Goal: Transaction & Acquisition: Subscribe to service/newsletter

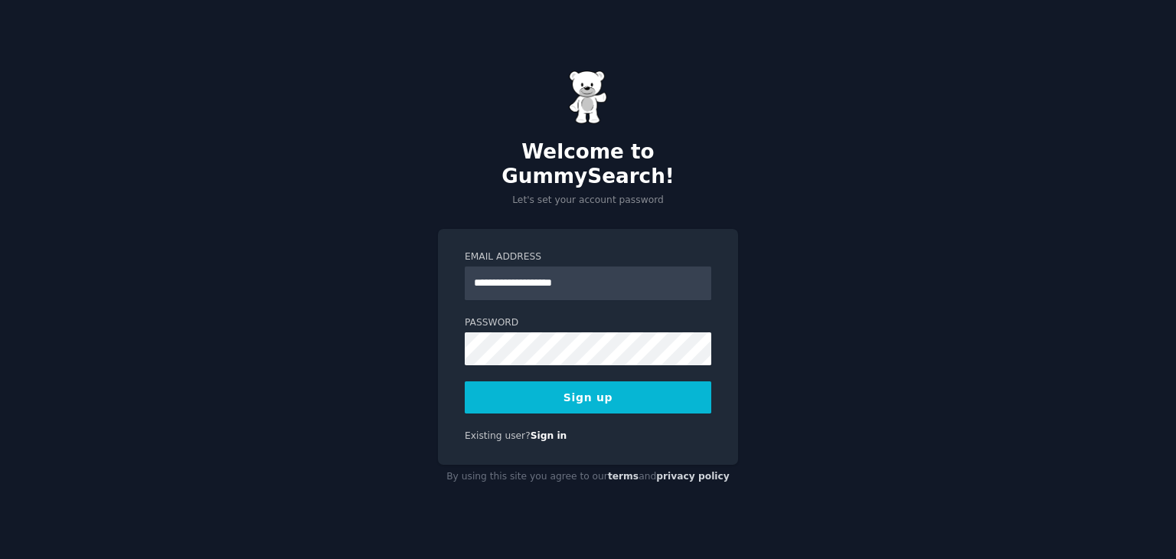
type input "**********"
click at [567, 387] on button "Sign up" at bounding box center [588, 397] width 247 height 32
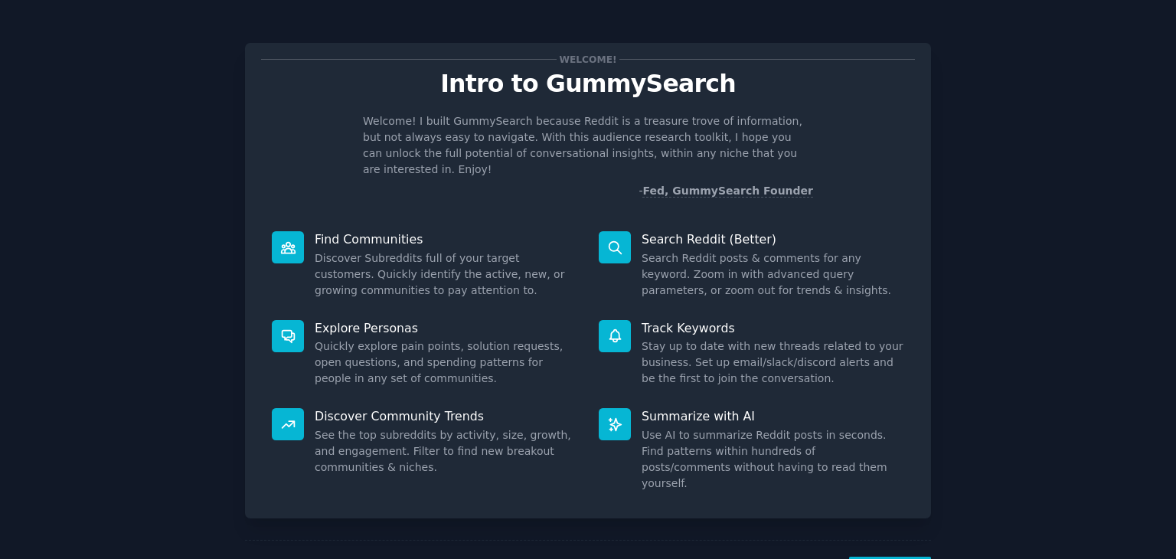
click at [429, 196] on div "Welcome! Intro to GummySearch Welcome! I built GummySearch because Reddit is a …" at bounding box center [588, 280] width 686 height 475
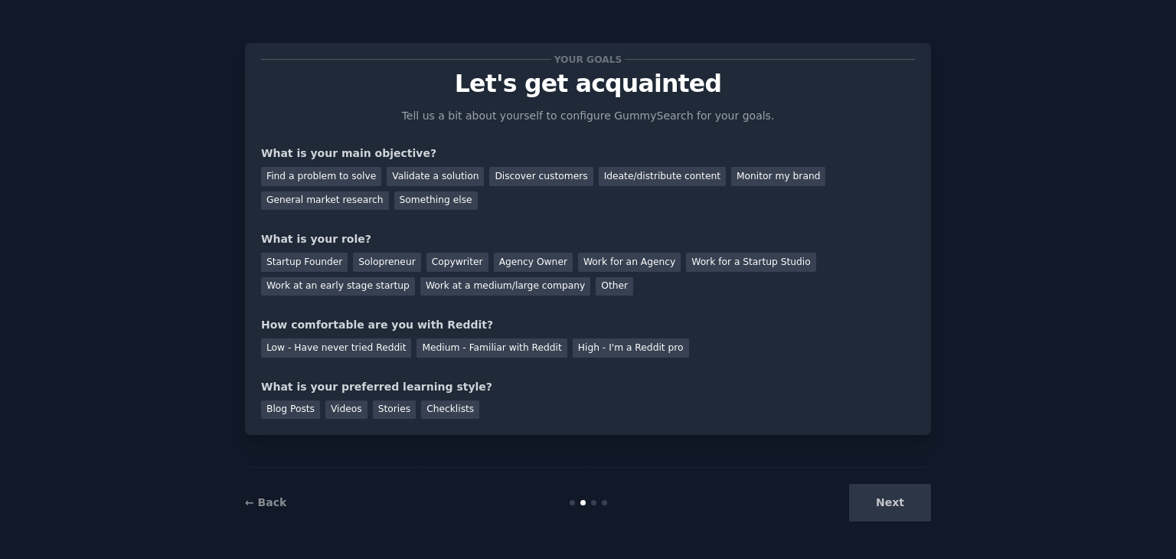
click at [887, 511] on div "Next" at bounding box center [816, 503] width 229 height 38
click at [263, 503] on link "← Back" at bounding box center [265, 502] width 41 height 12
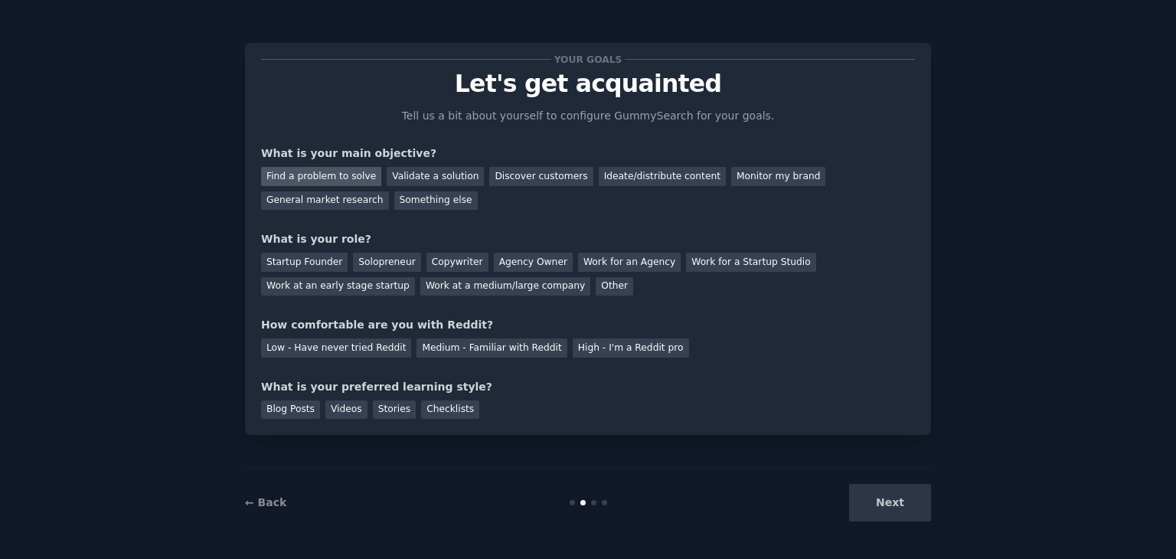
click at [340, 173] on div "Find a problem to solve" at bounding box center [321, 176] width 120 height 19
click at [397, 173] on div "Validate a solution" at bounding box center [435, 176] width 97 height 19
click at [333, 172] on div "Find a problem to solve" at bounding box center [321, 176] width 120 height 19
click at [361, 269] on div "Solopreneur" at bounding box center [386, 262] width 67 height 19
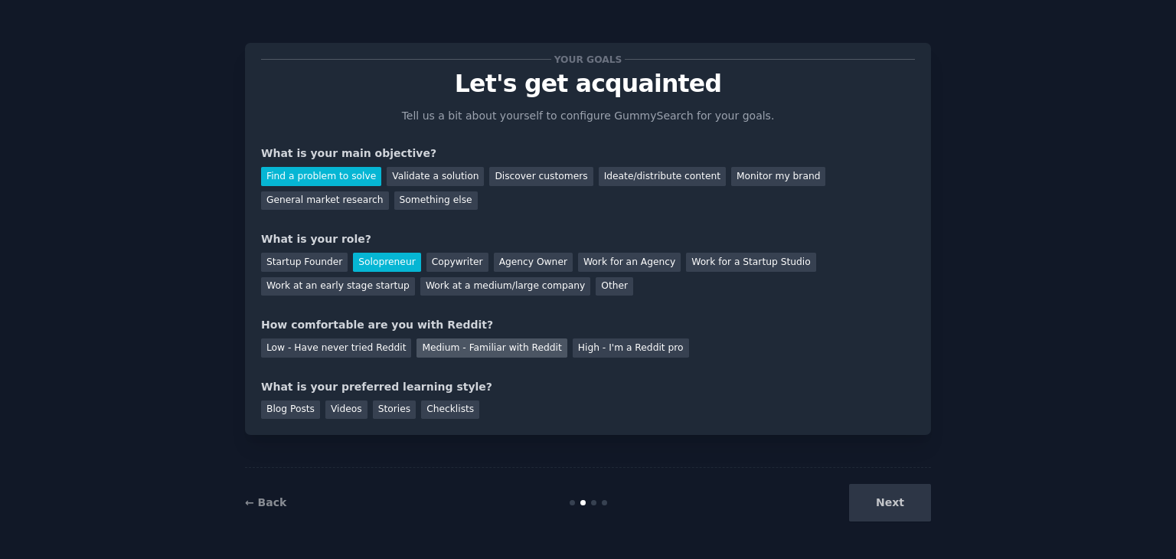
click at [469, 348] on div "Medium - Familiar with Reddit" at bounding box center [492, 347] width 150 height 19
click at [338, 411] on div "Videos" at bounding box center [346, 409] width 42 height 19
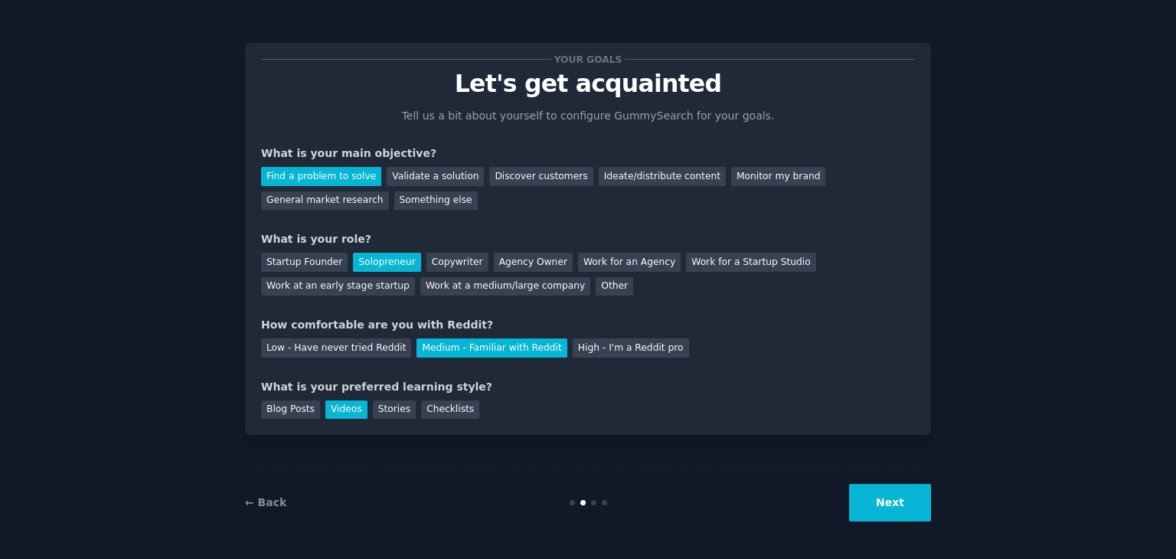
click at [893, 498] on button "Next" at bounding box center [890, 503] width 82 height 38
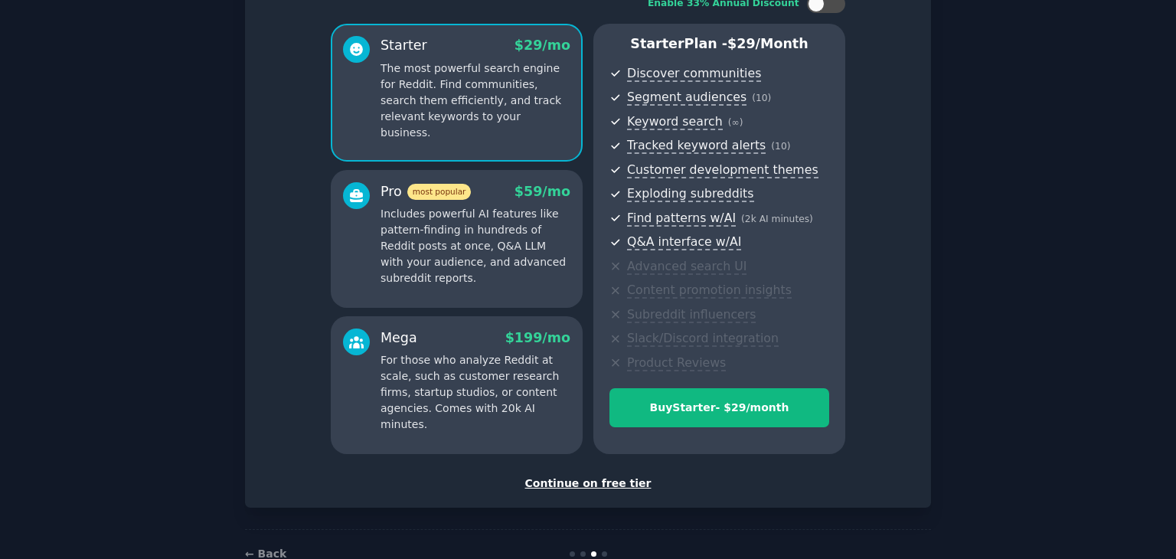
scroll to position [123, 0]
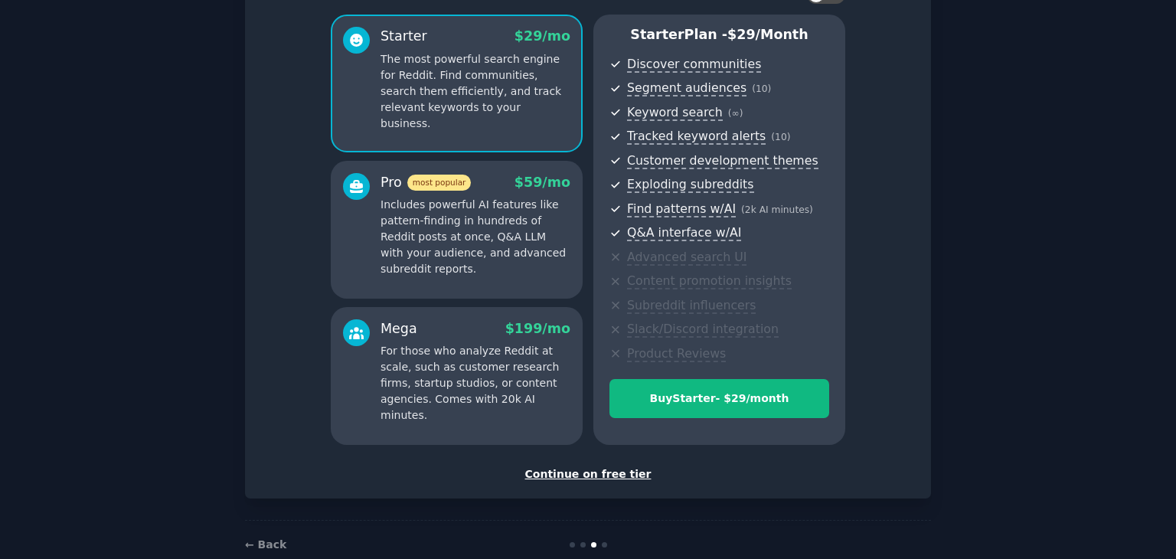
click at [569, 471] on div "Continue on free tier" at bounding box center [588, 474] width 654 height 16
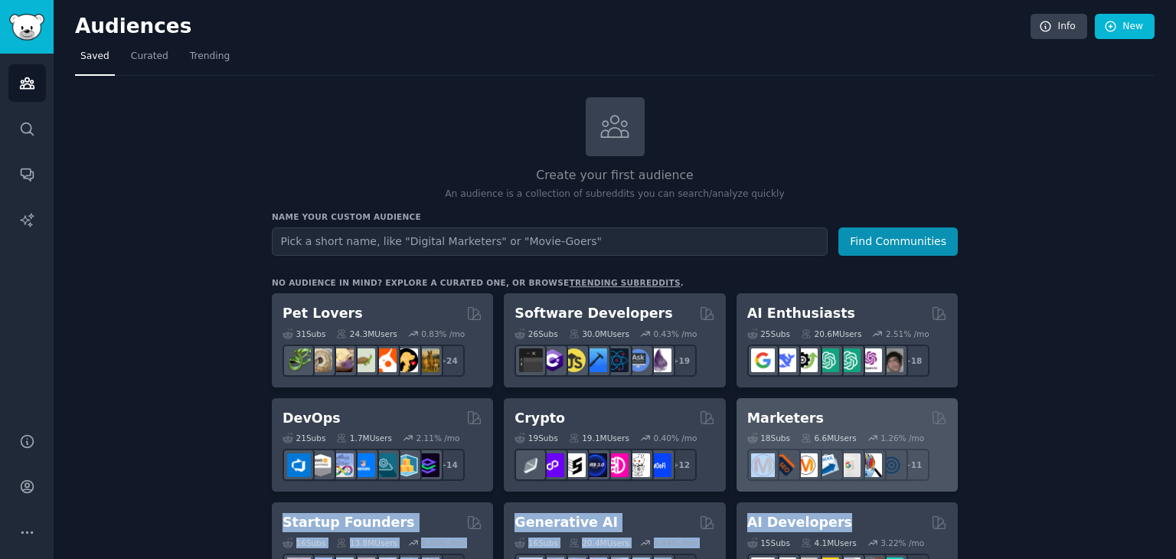
drag, startPoint x: 882, startPoint y: 505, endPoint x: 776, endPoint y: 486, distance: 107.2
